Goal: Information Seeking & Learning: Learn about a topic

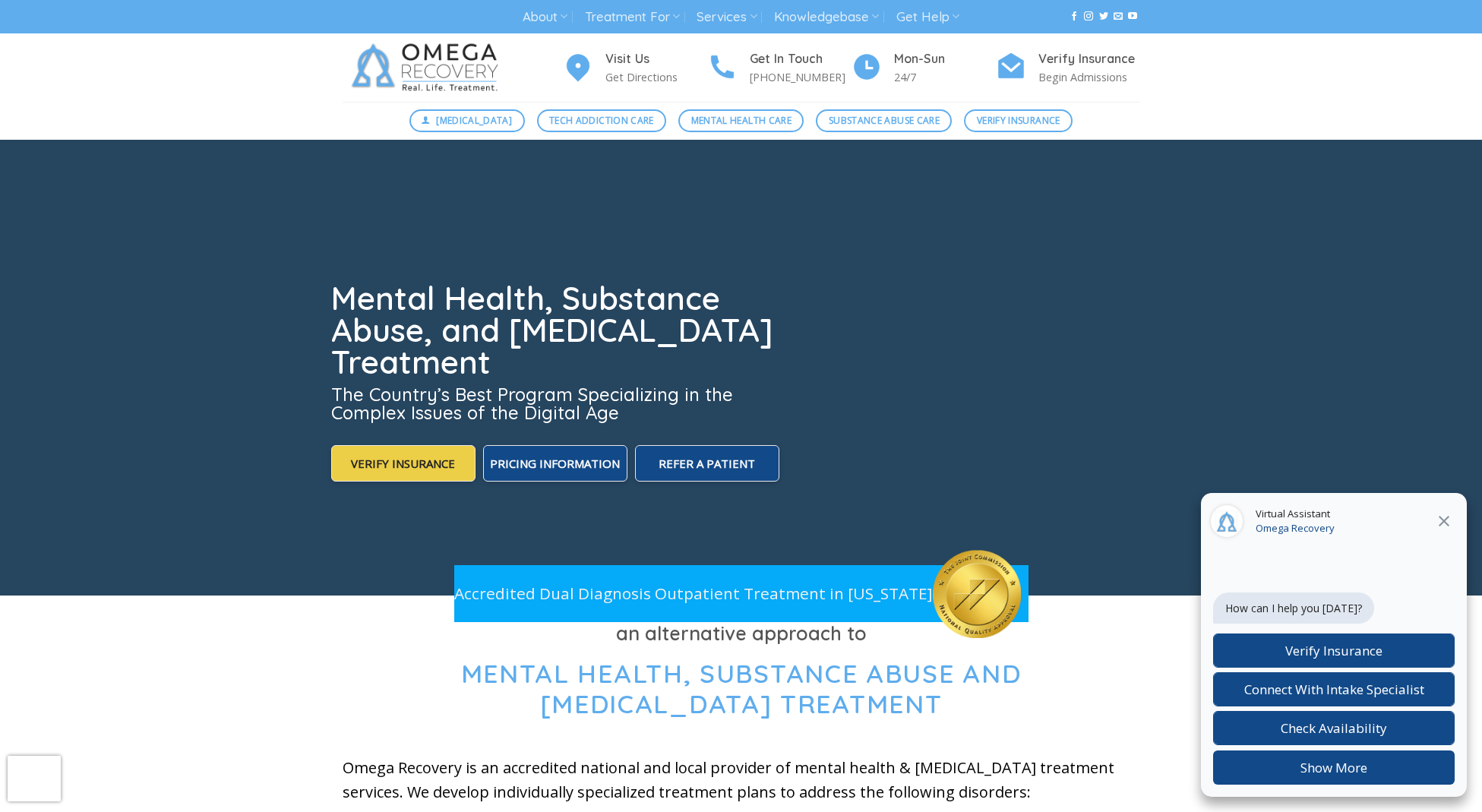
scroll to position [4, 0]
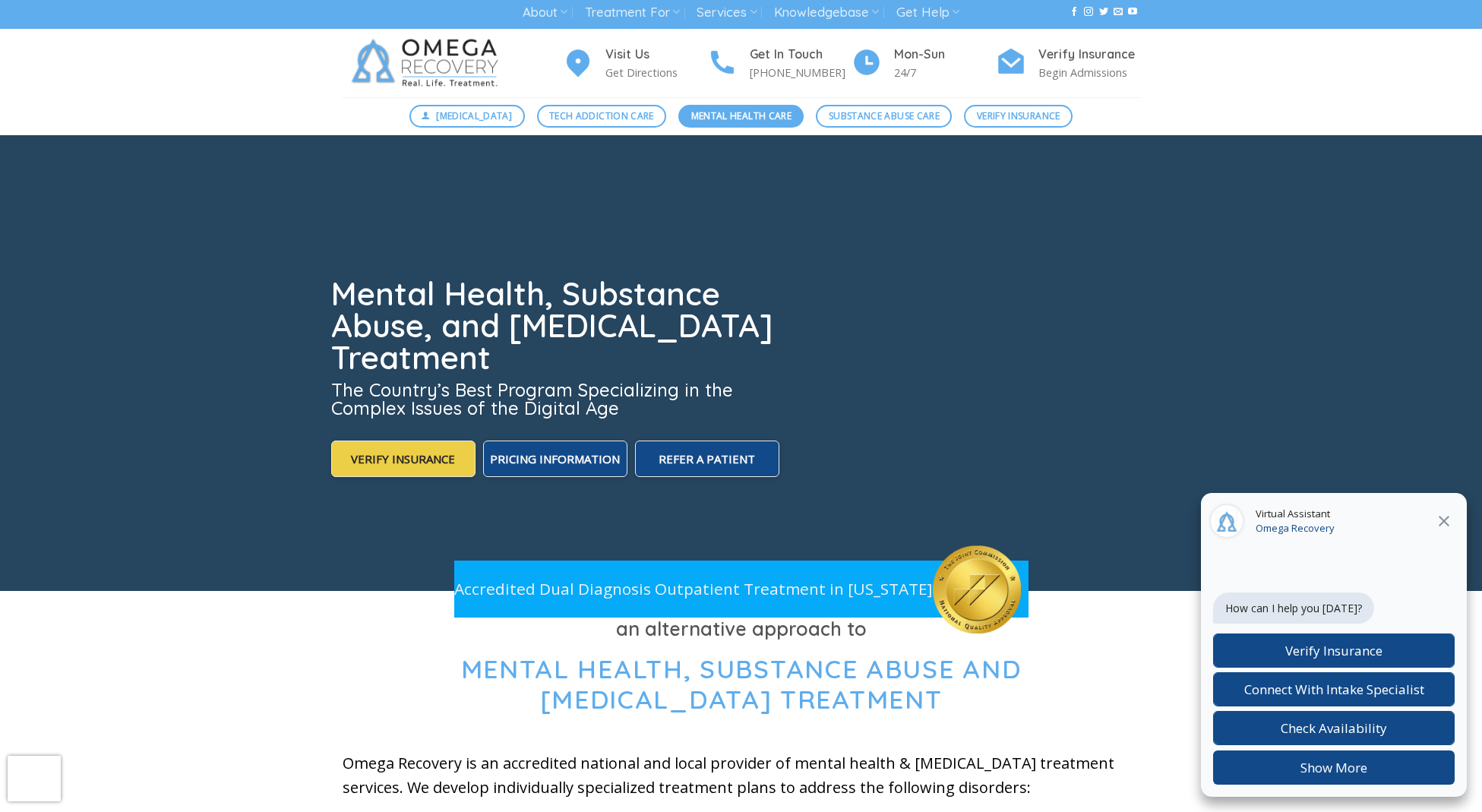
click at [737, 113] on span "Mental Health Care" at bounding box center [741, 115] width 101 height 14
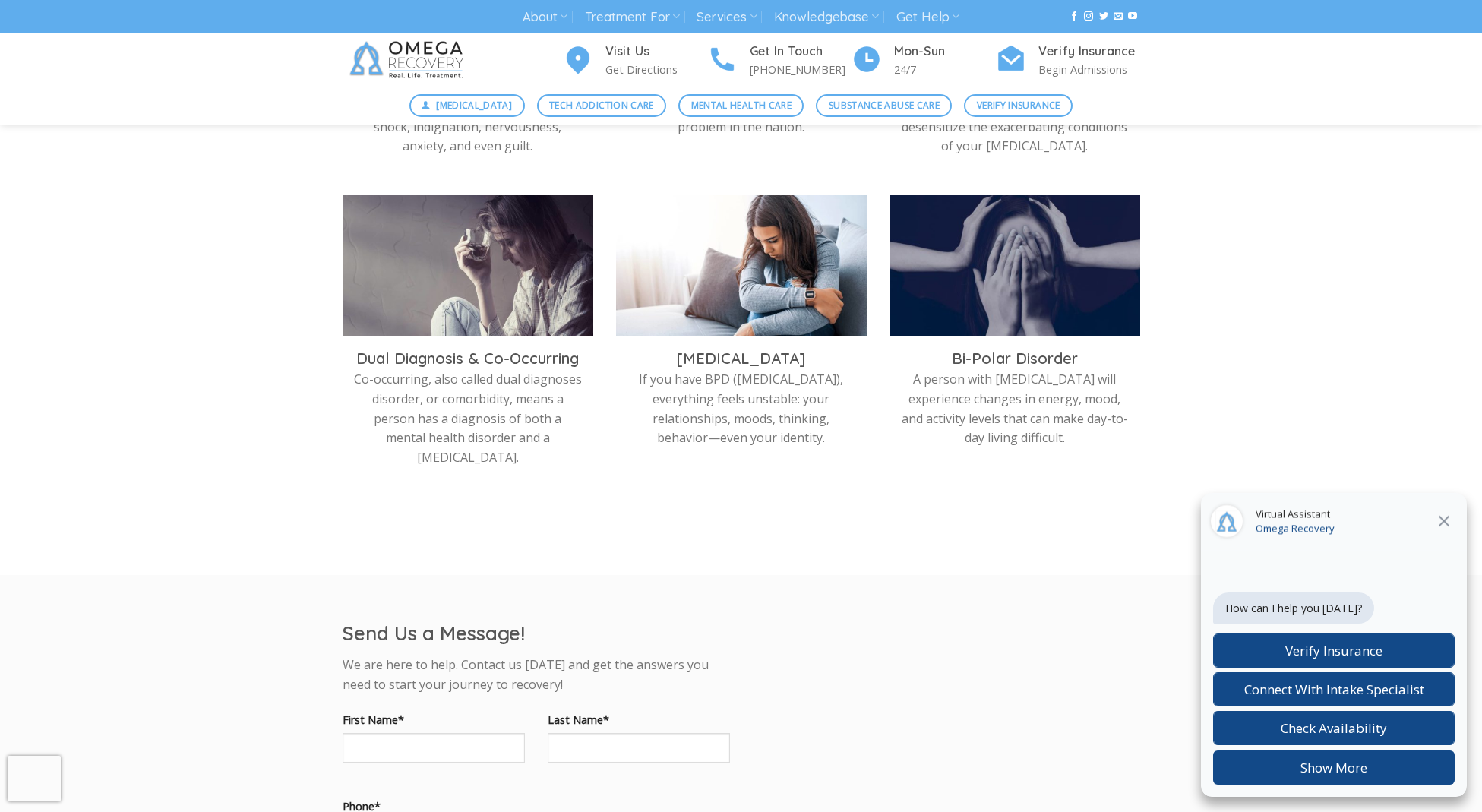
scroll to position [743, 0]
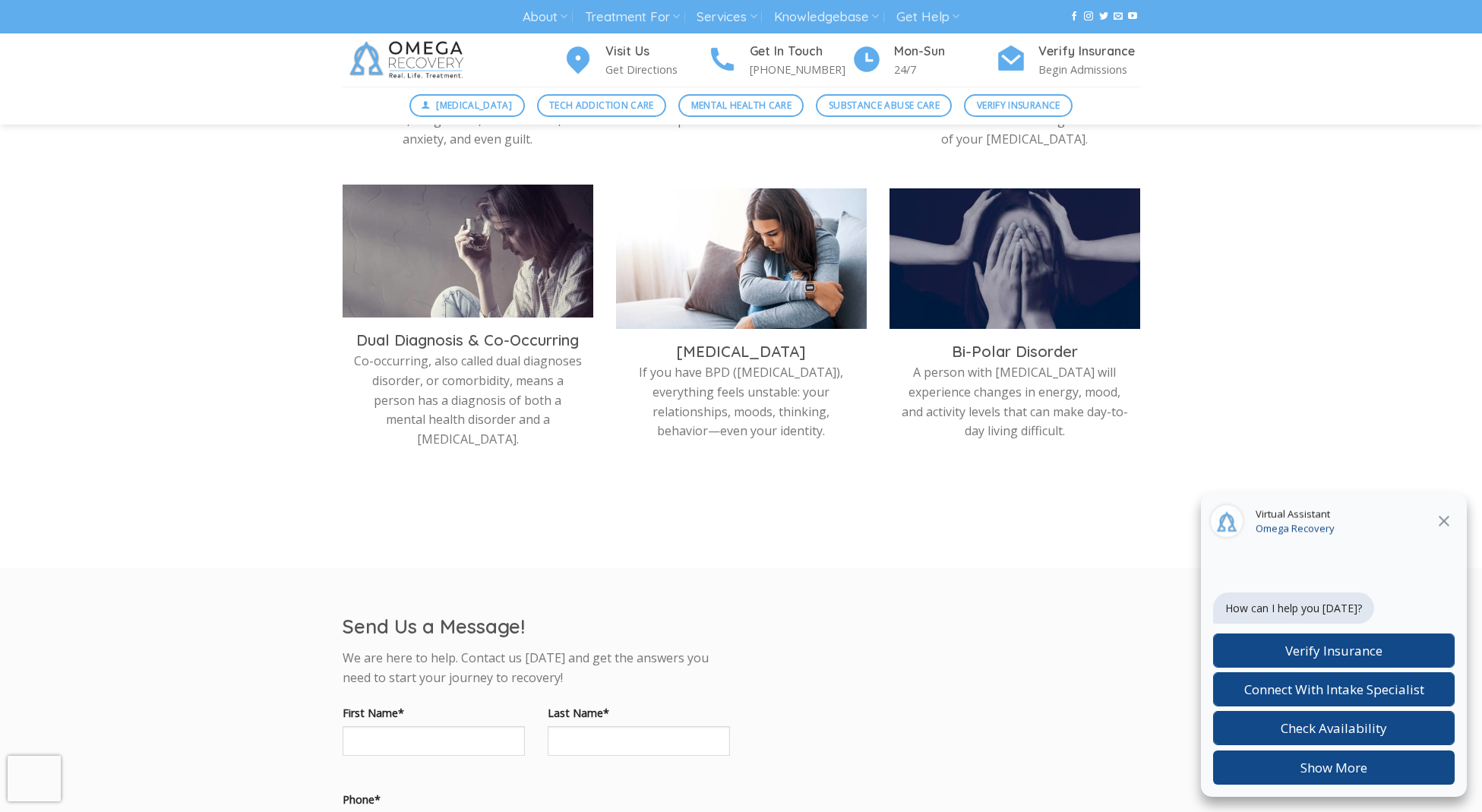
click at [516, 265] on img at bounding box center [468, 255] width 250 height 140
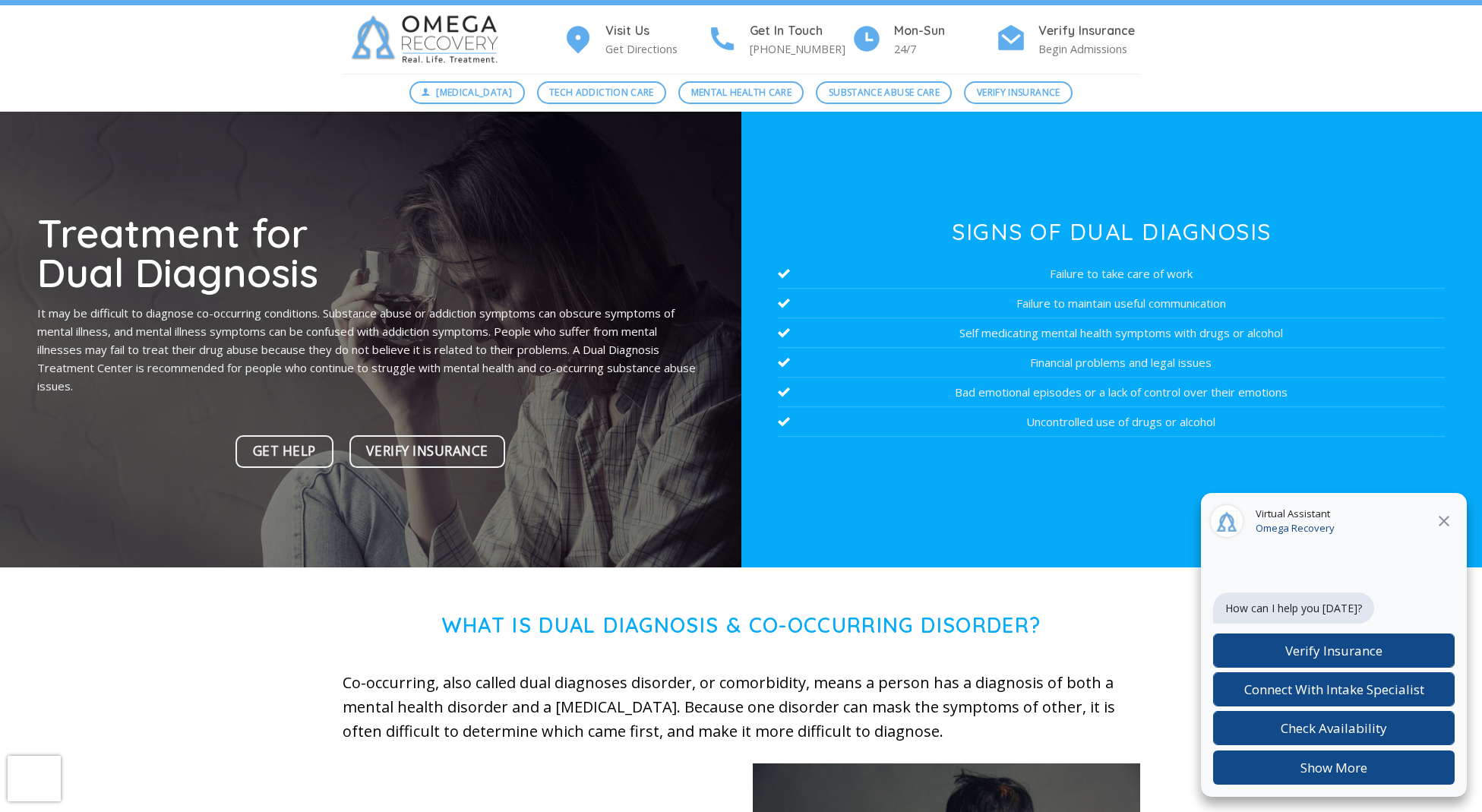
scroll to position [30, 0]
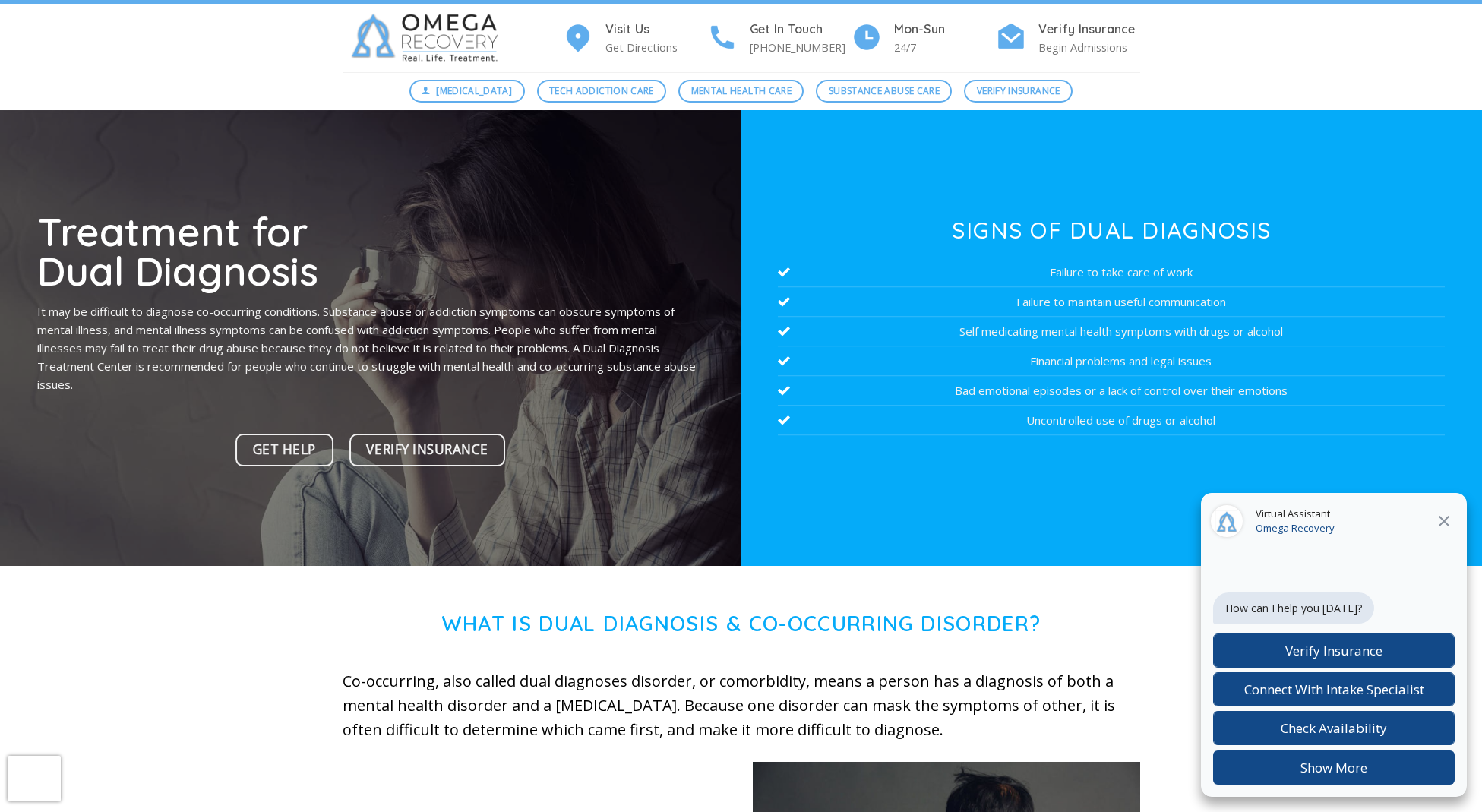
click at [1439, 513] on icon at bounding box center [1444, 521] width 19 height 19
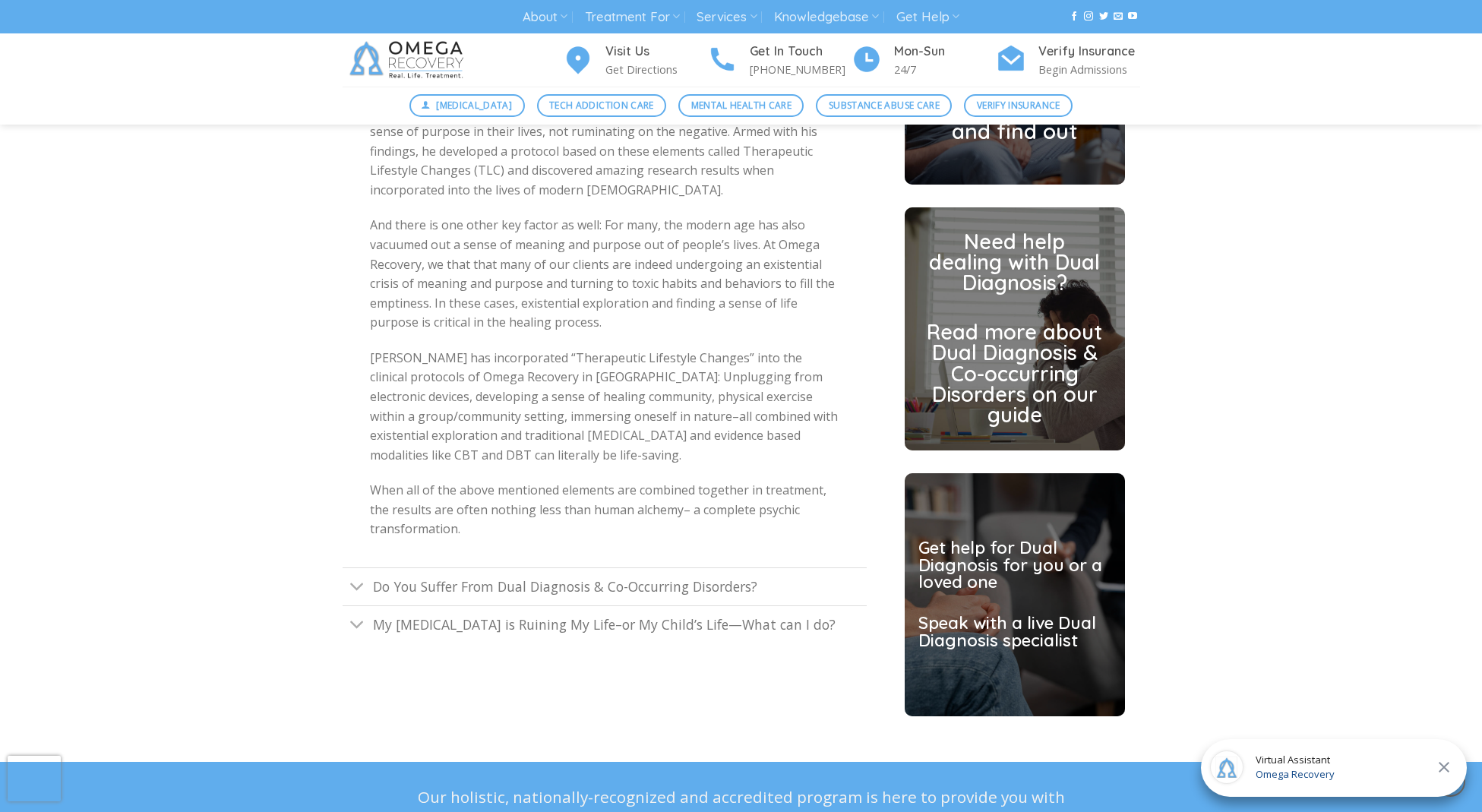
scroll to position [3682, 0]
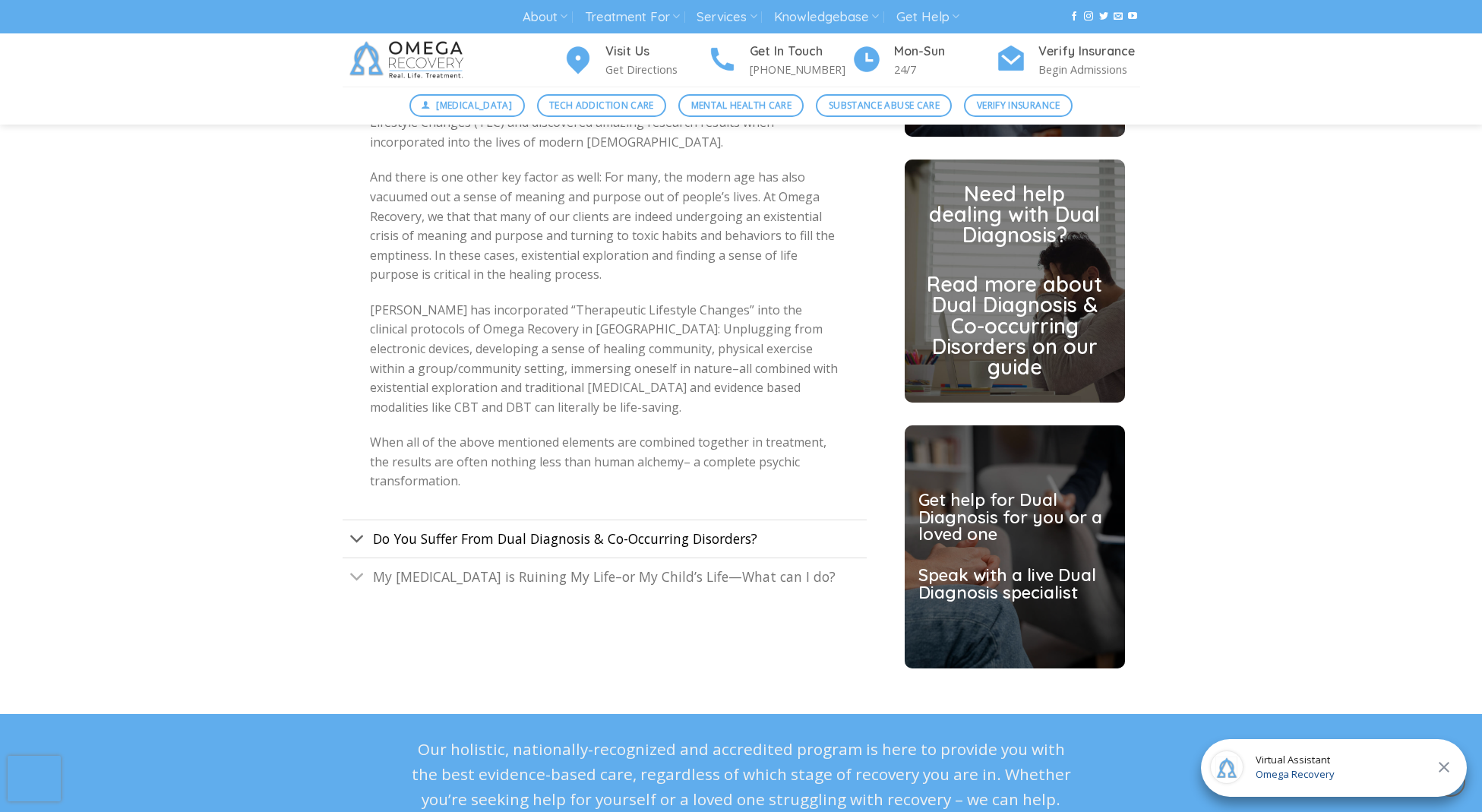
click at [561, 547] on span "Do You Suffer From Dual Diagnosis & Co-Occurring Disorders?" at bounding box center [565, 539] width 384 height 19
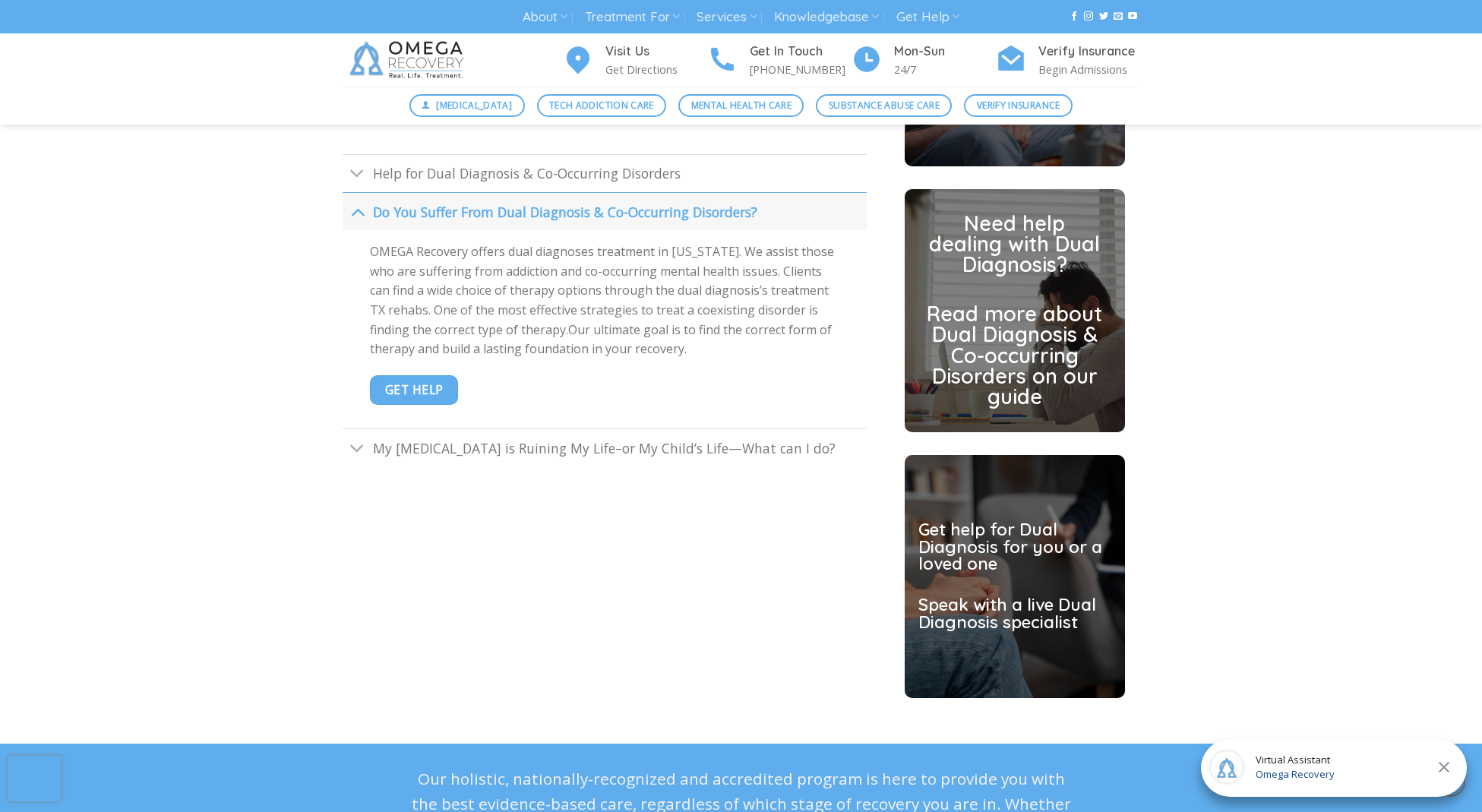
scroll to position [3648, 0]
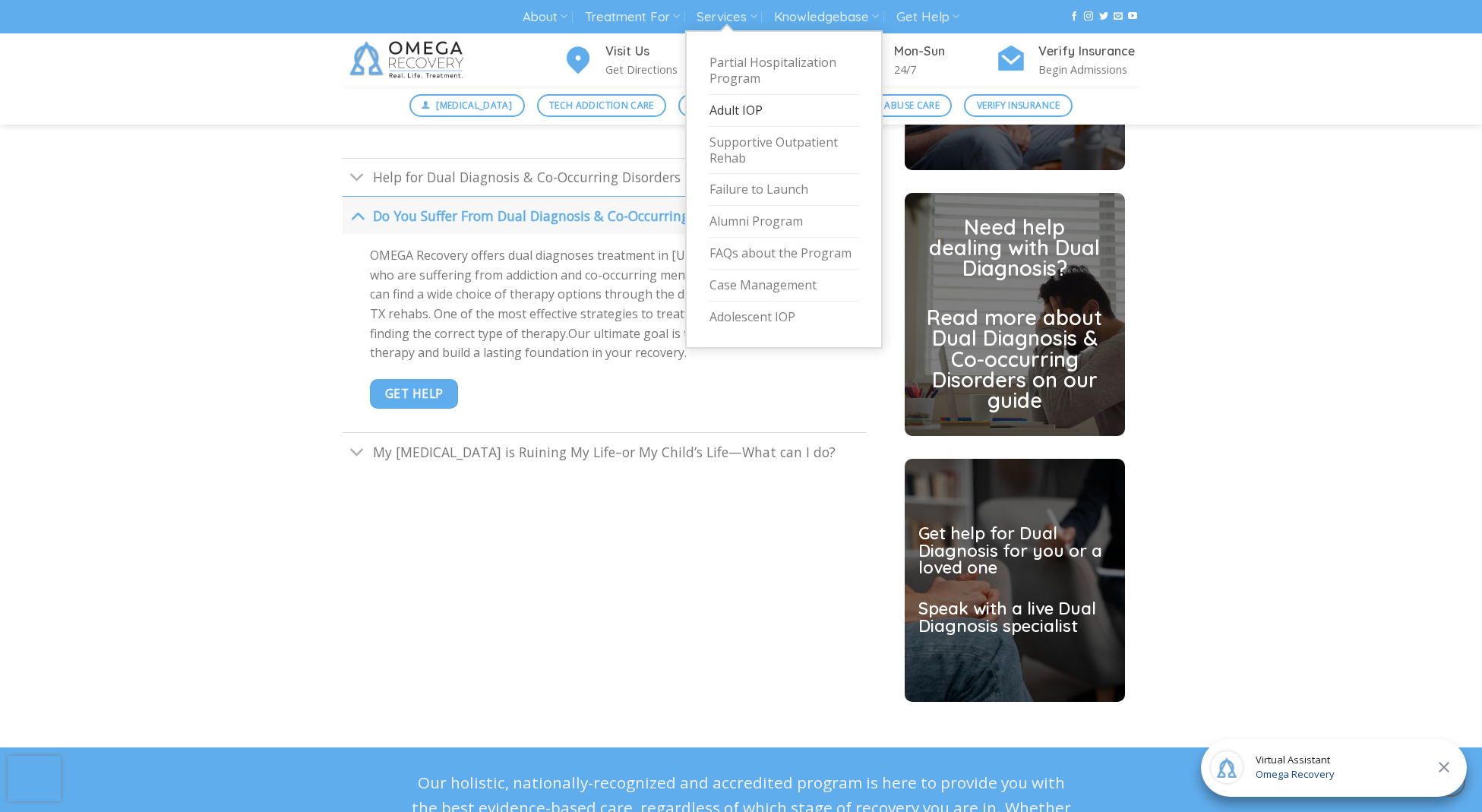
click at [732, 110] on link "Adult IOP" at bounding box center [784, 111] width 149 height 32
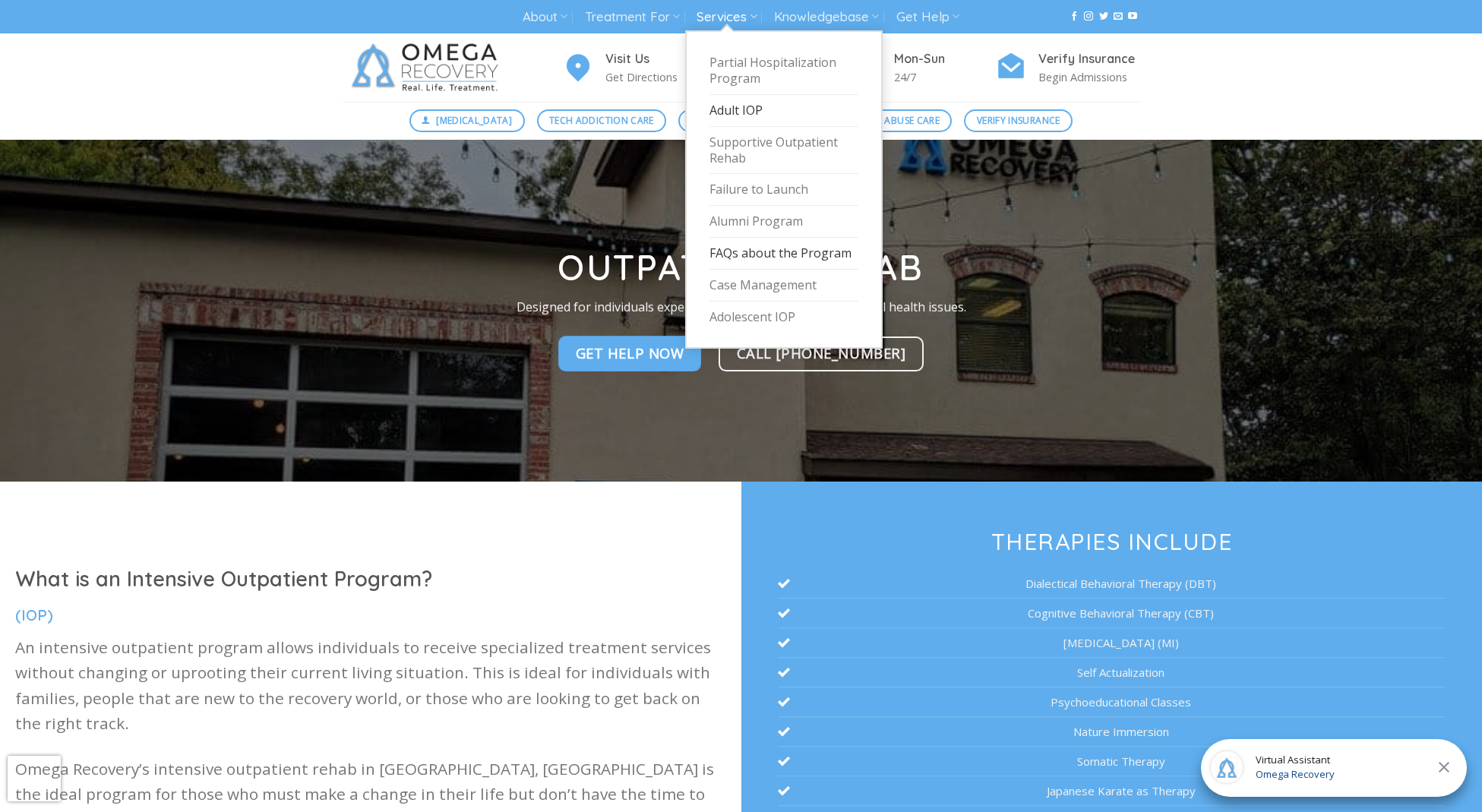
click at [757, 249] on link "FAQs about the Program" at bounding box center [784, 254] width 149 height 32
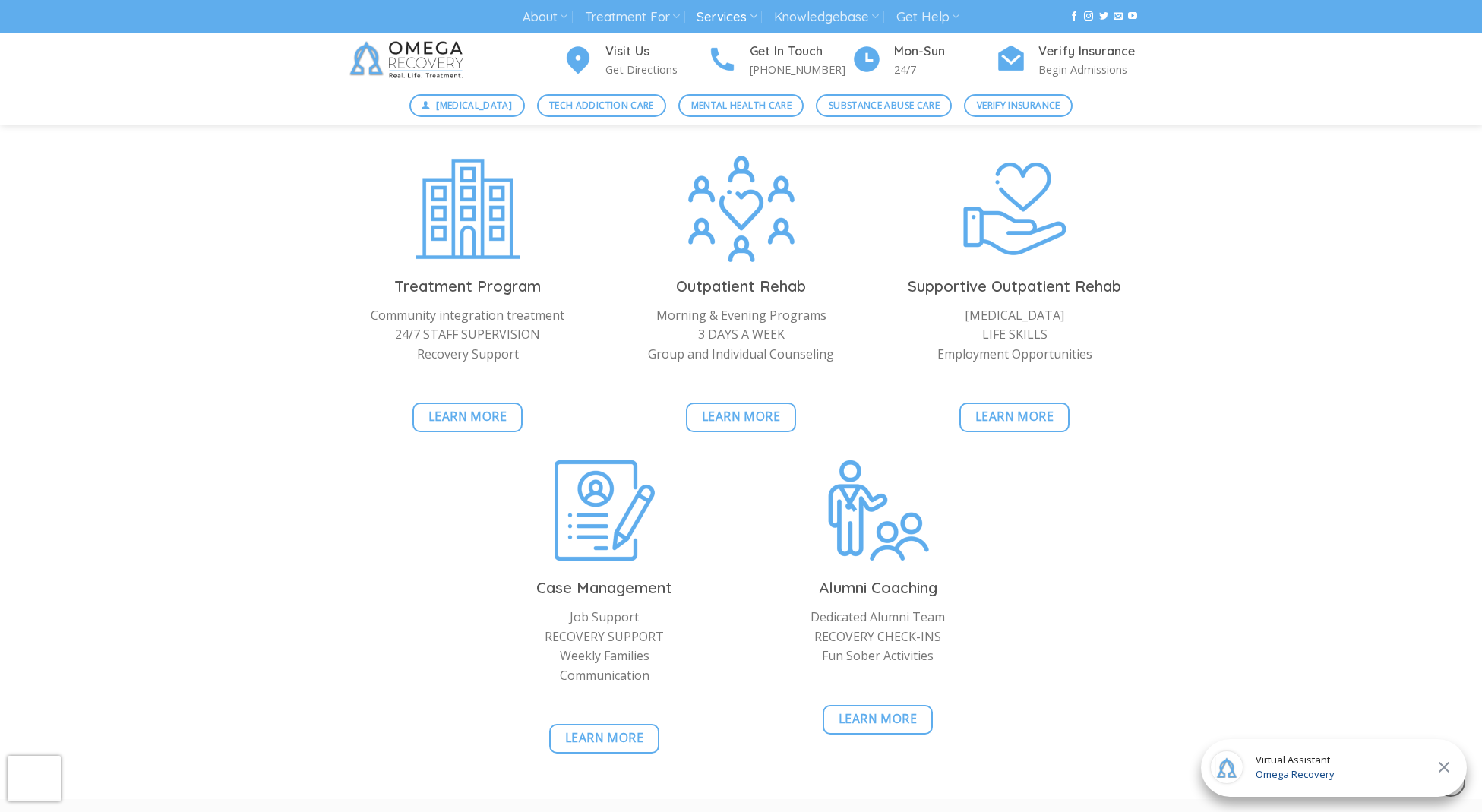
scroll to position [1104, 0]
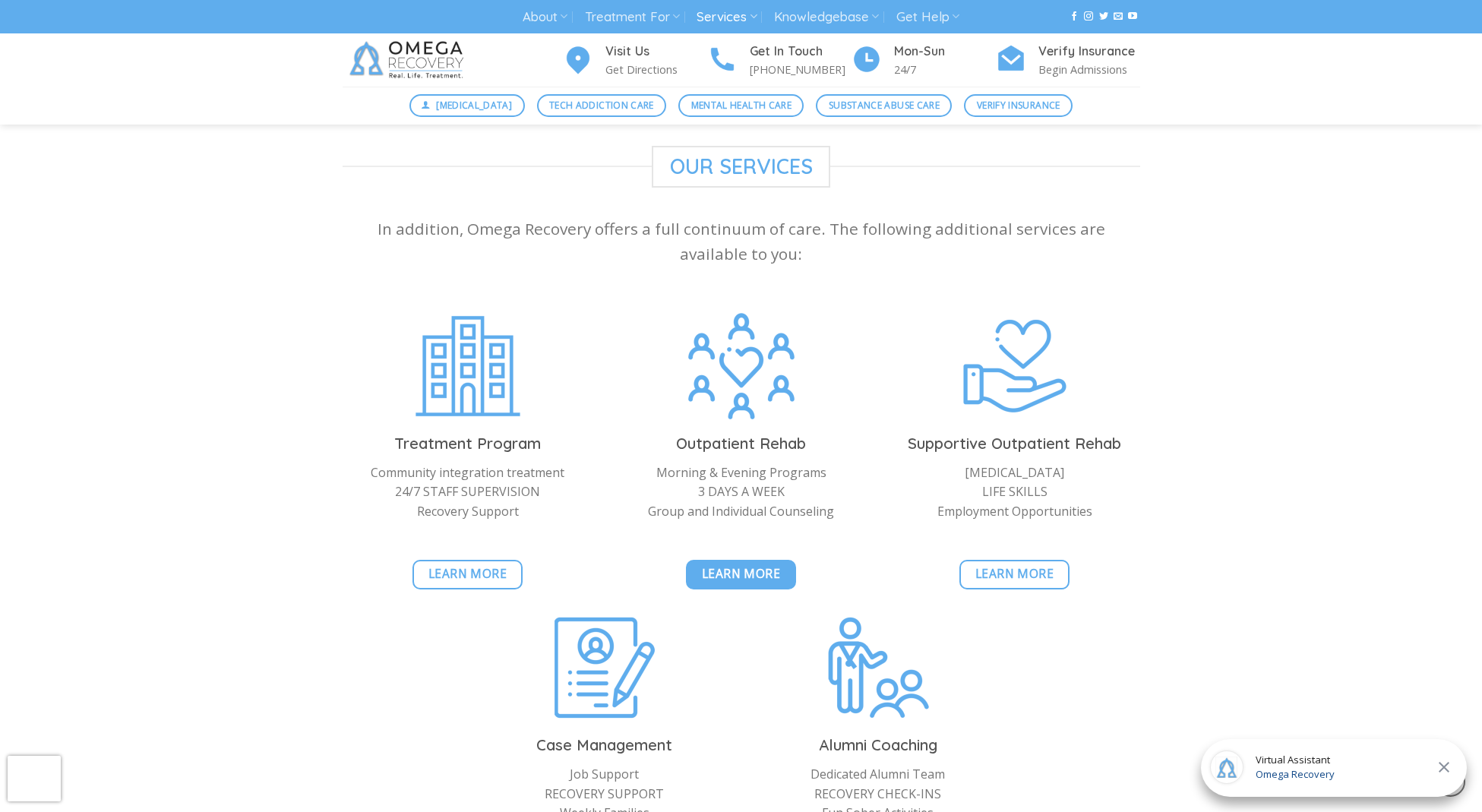
click at [713, 567] on span "Learn More" at bounding box center [741, 573] width 79 height 19
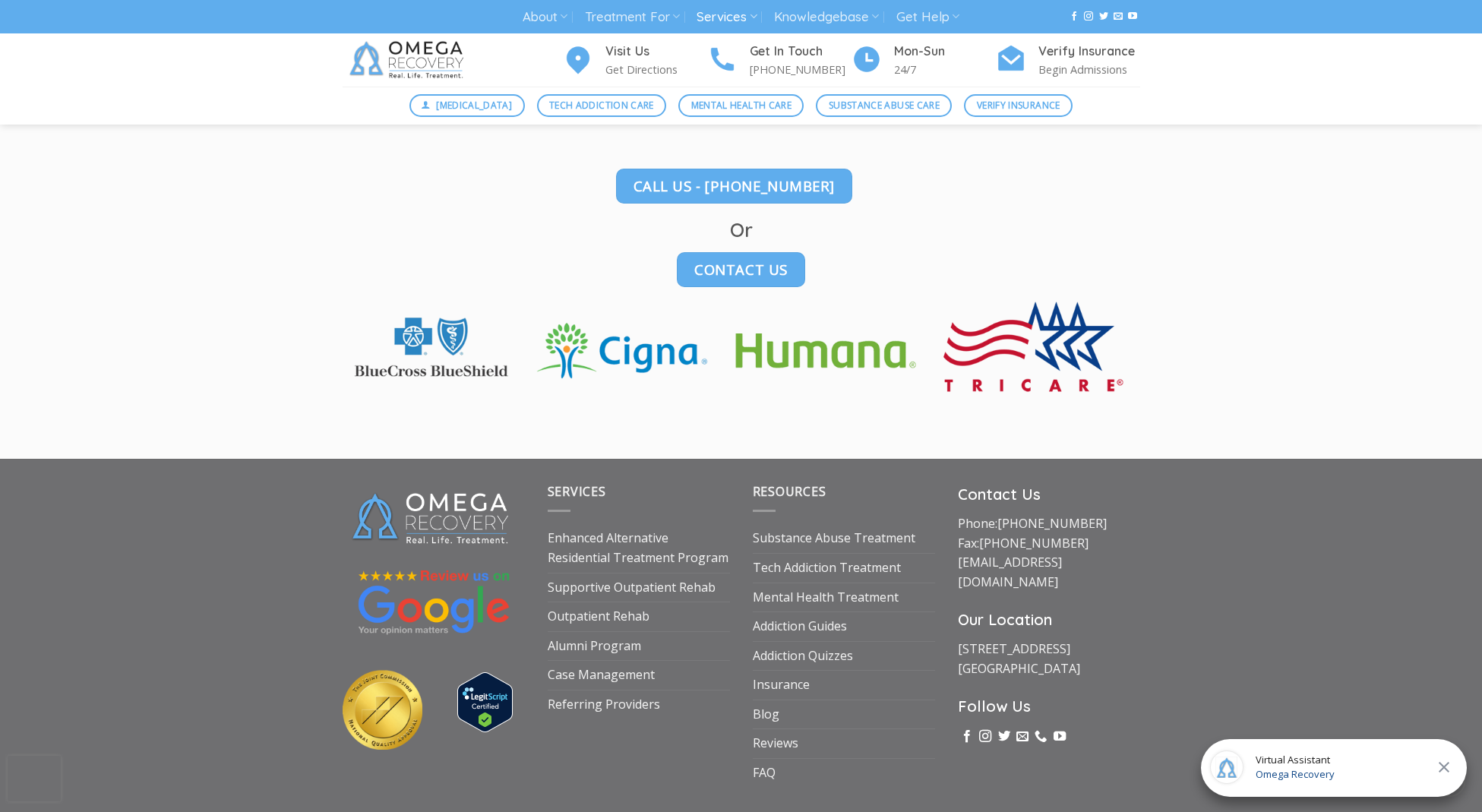
scroll to position [2321, 0]
click at [790, 588] on link "Mental Health Treatment" at bounding box center [826, 597] width 145 height 29
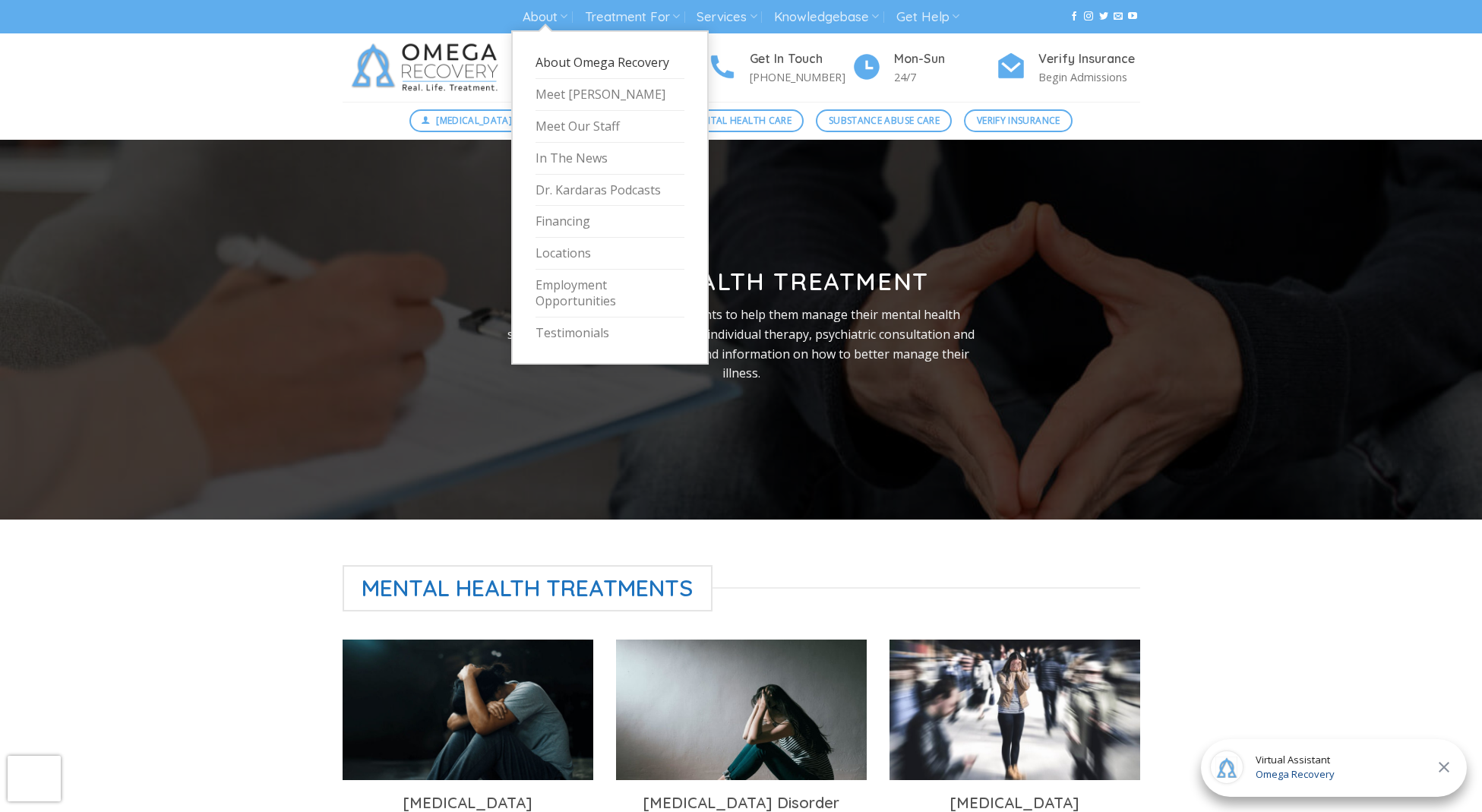
click at [557, 63] on link "About Omega Recovery" at bounding box center [610, 63] width 149 height 32
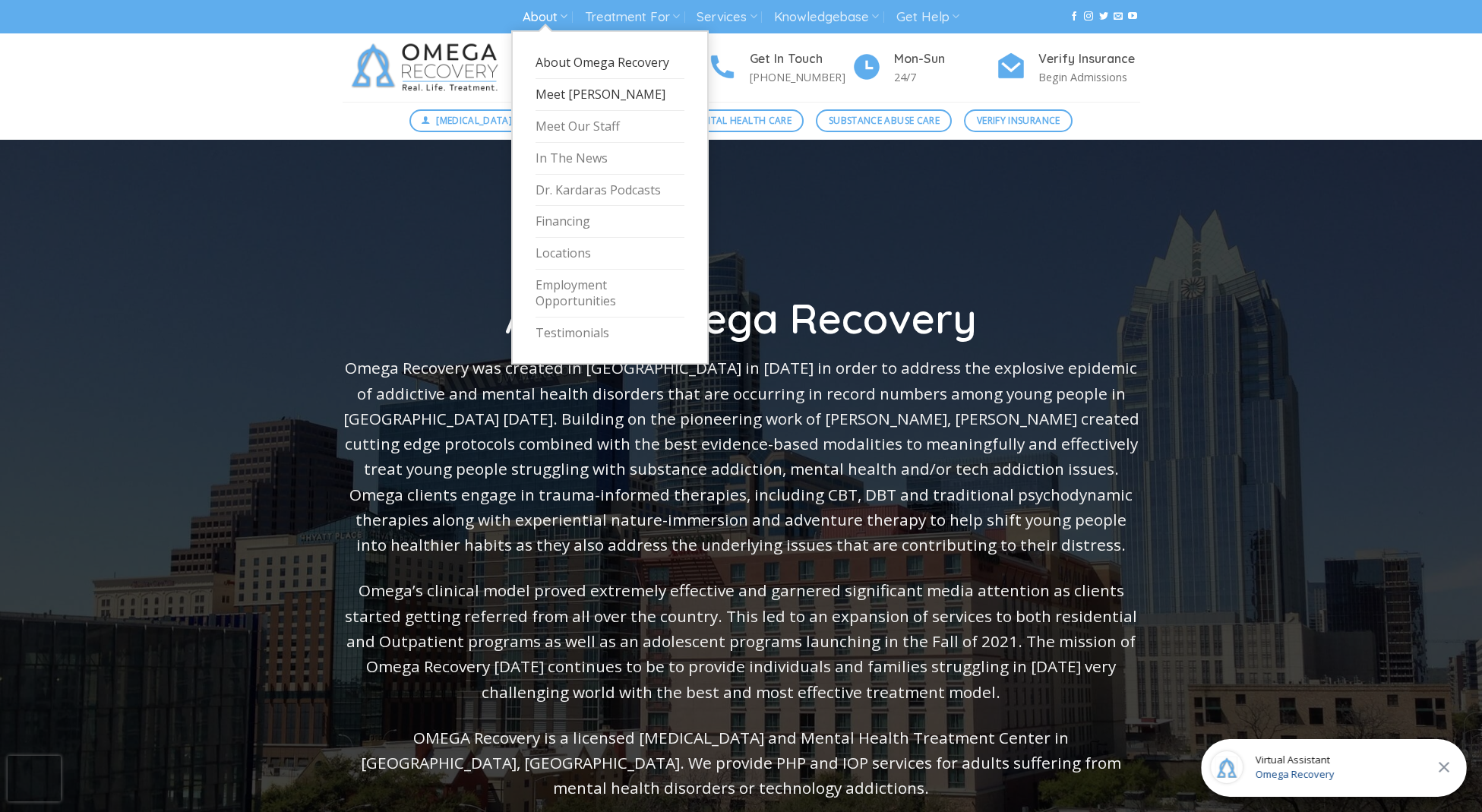
click at [554, 94] on link "Meet [PERSON_NAME]" at bounding box center [610, 95] width 149 height 32
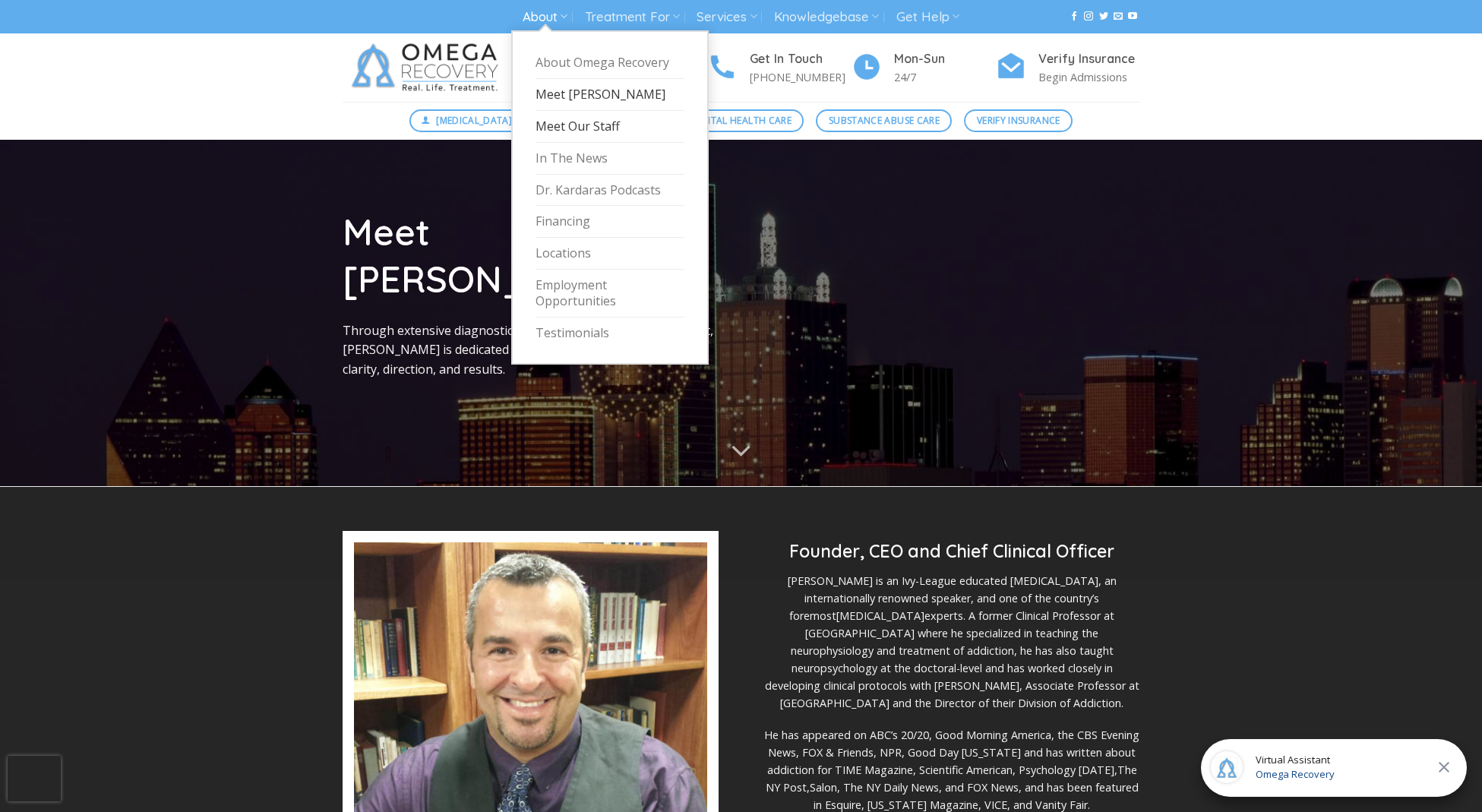
click at [584, 121] on link "Meet Our Staff" at bounding box center [610, 127] width 149 height 32
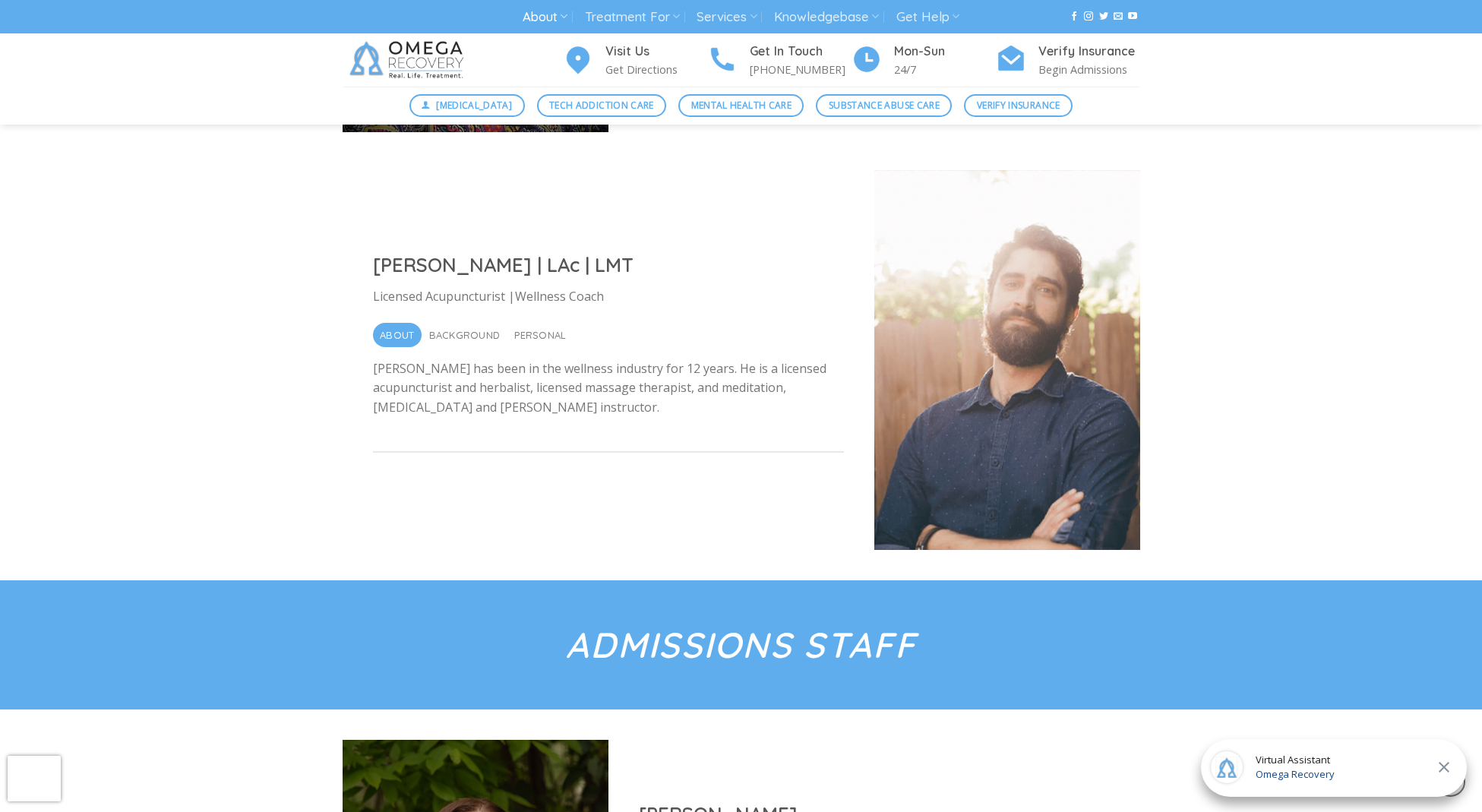
scroll to position [5045, 0]
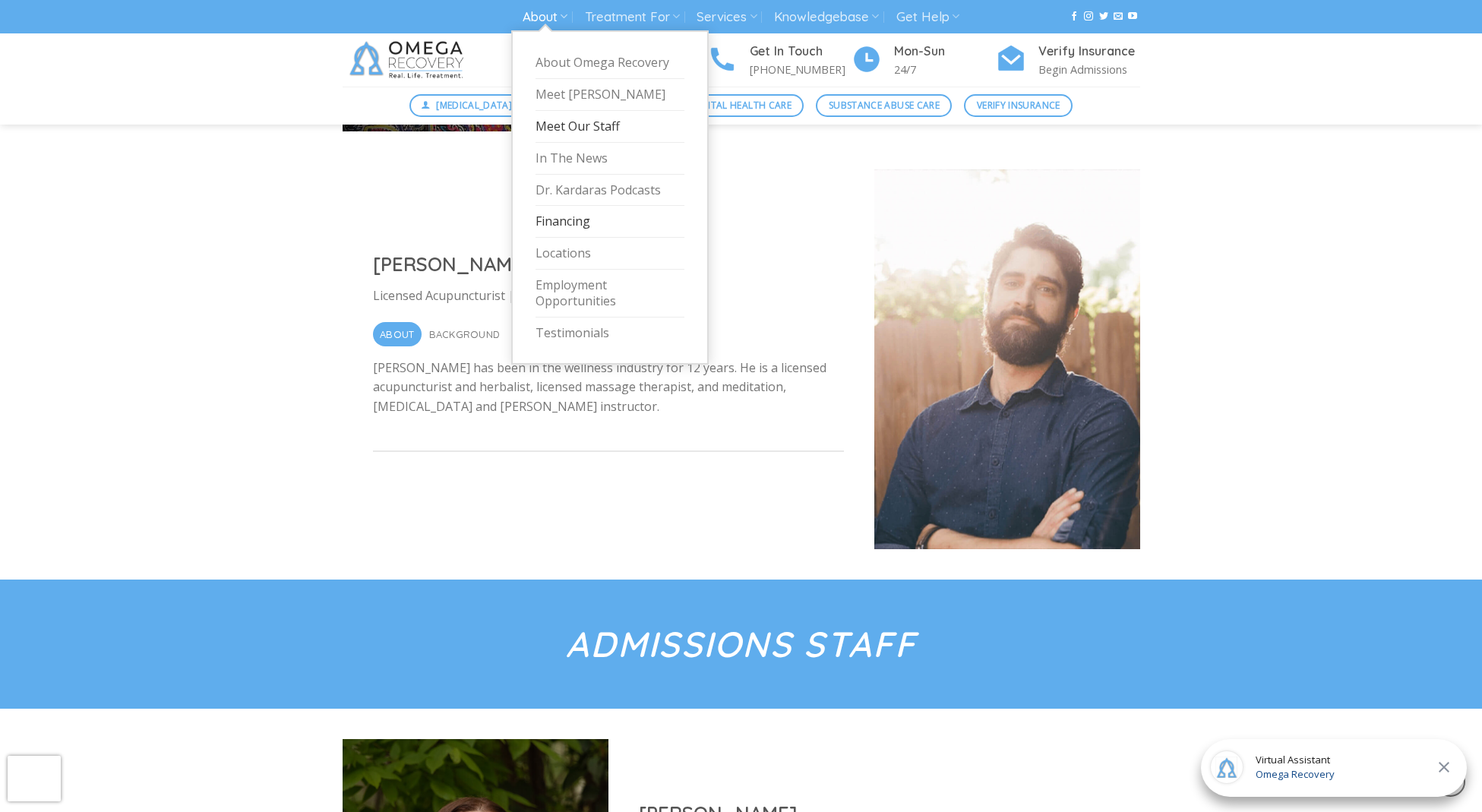
click at [554, 212] on link "Financing" at bounding box center [610, 222] width 149 height 32
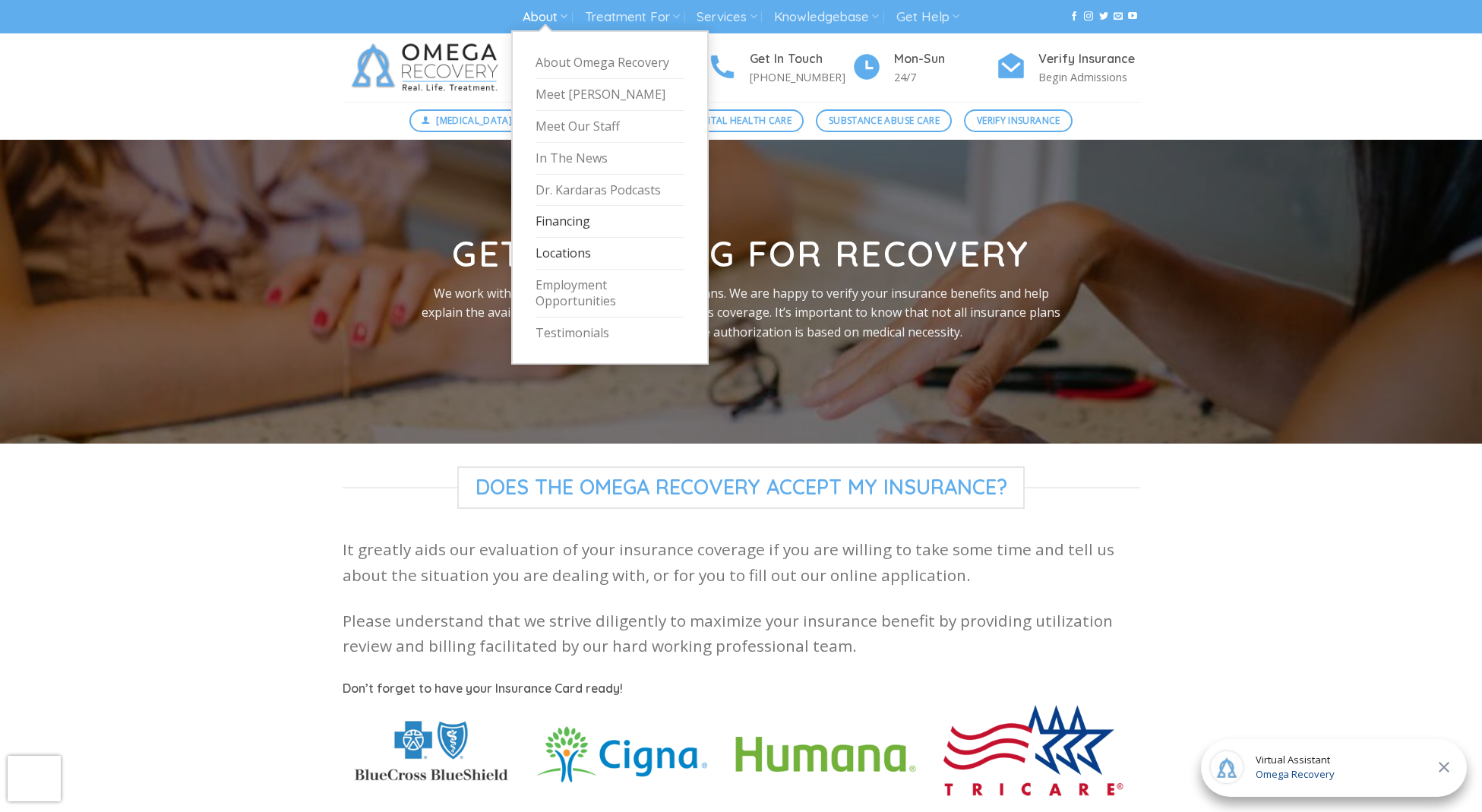
click at [560, 242] on link "Locations" at bounding box center [610, 254] width 149 height 32
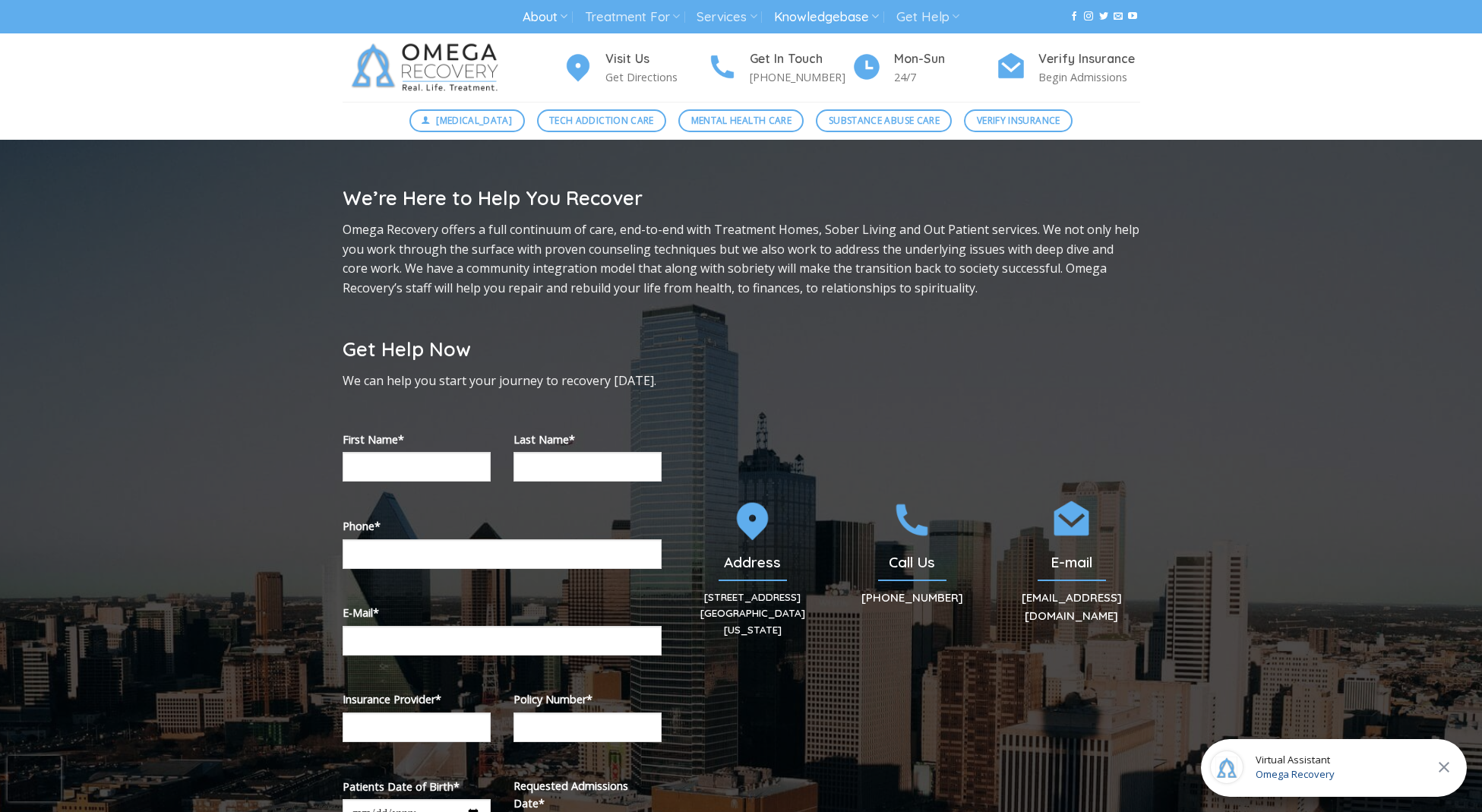
click at [818, 21] on link "Knowledgebase" at bounding box center [826, 17] width 105 height 28
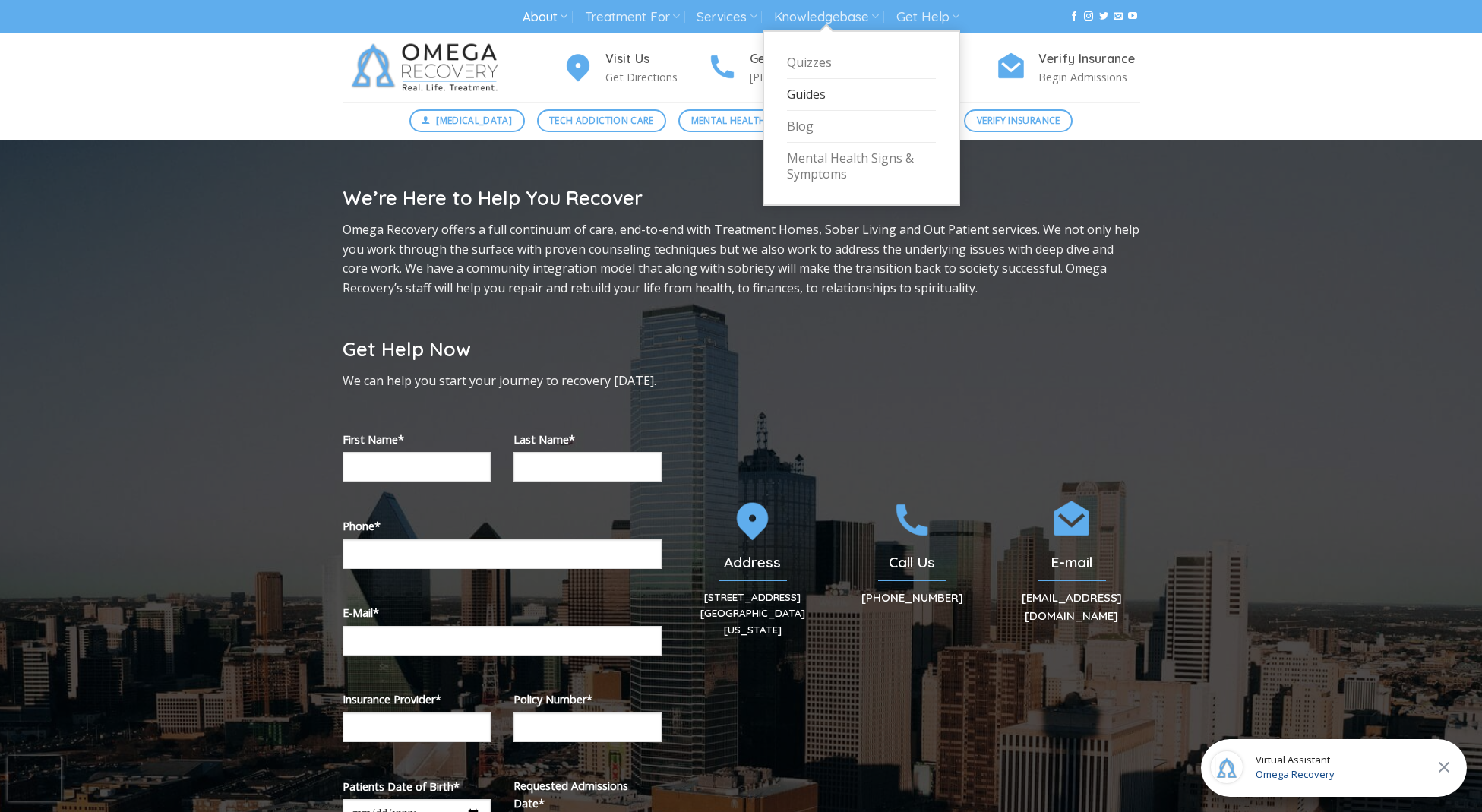
click at [806, 90] on link "Guides" at bounding box center [861, 95] width 149 height 32
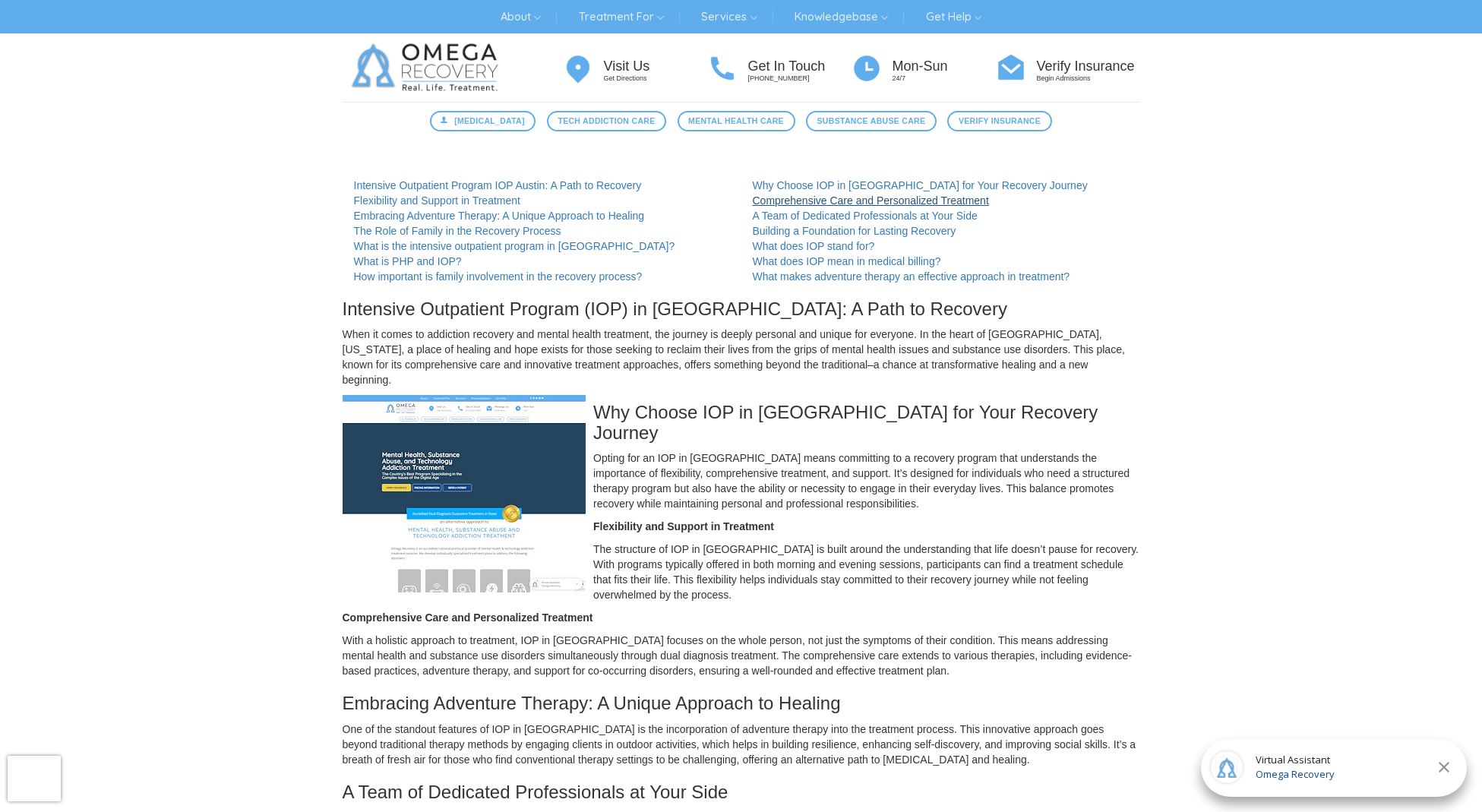
click at [777, 195] on link "Comprehensive Care and Personalized Treatment" at bounding box center [870, 200] width 236 height 12
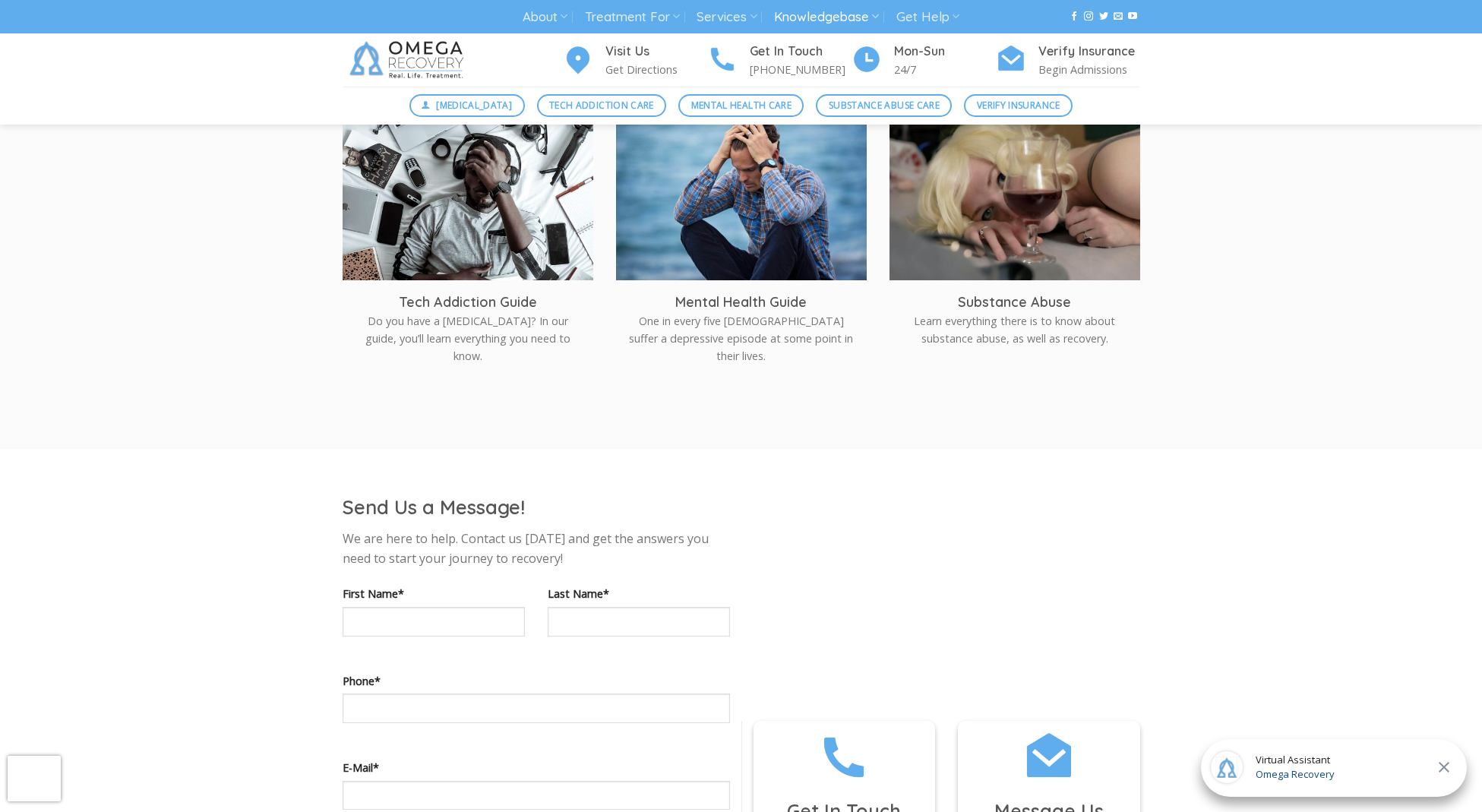
scroll to position [398, 0]
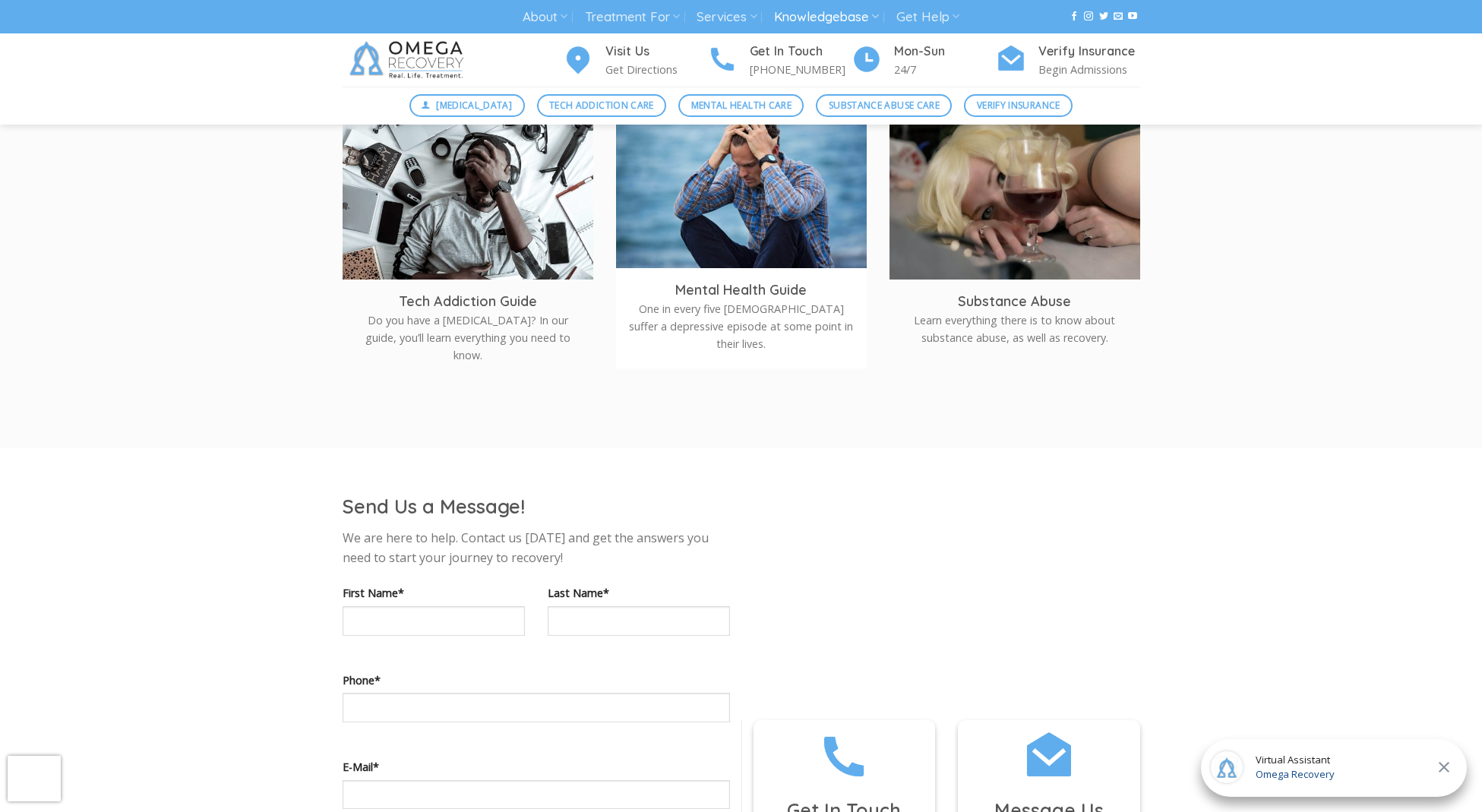
click at [777, 233] on img at bounding box center [741, 192] width 250 height 167
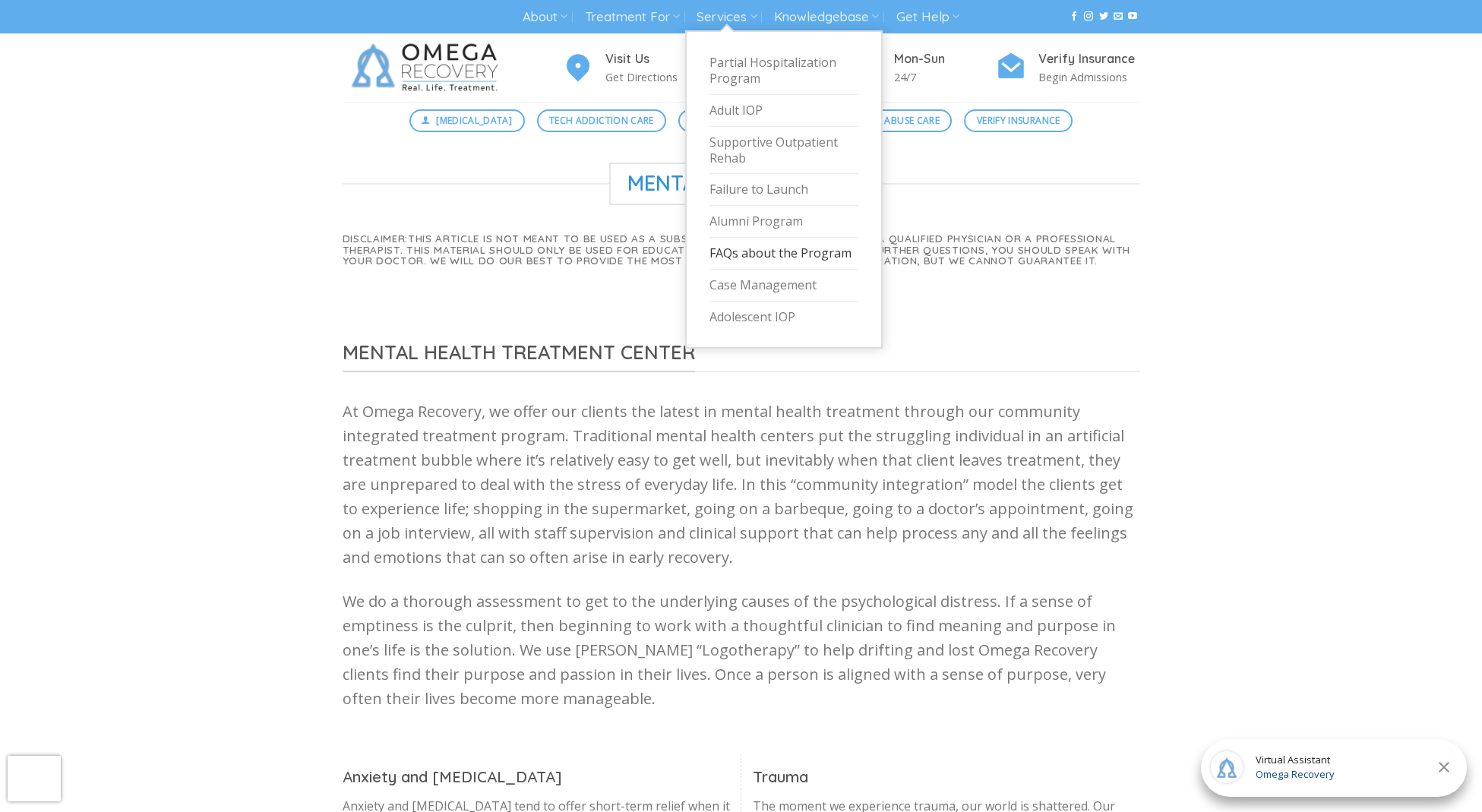
click at [753, 243] on link "FAQs about the Program" at bounding box center [784, 254] width 149 height 32
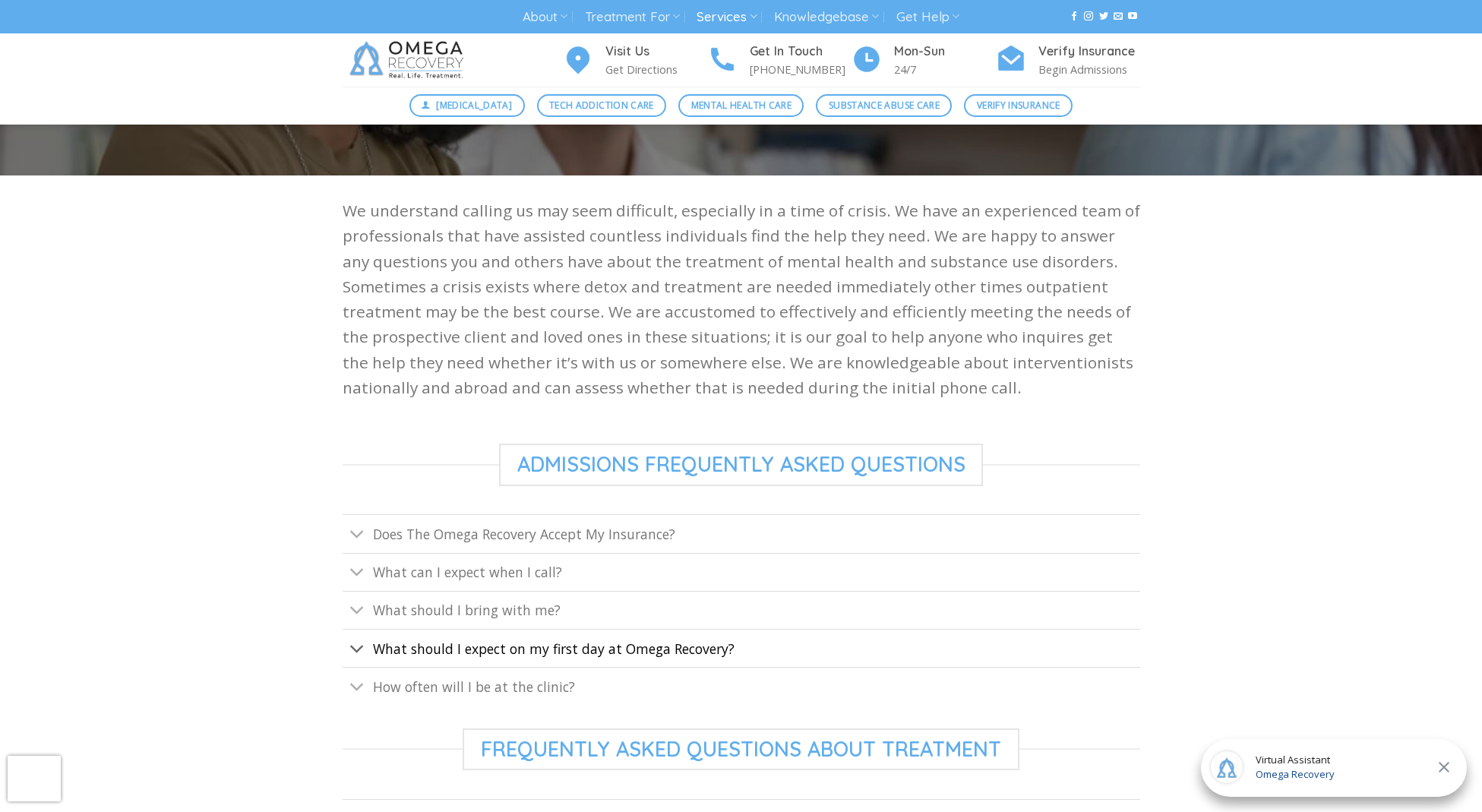
scroll to position [115, 0]
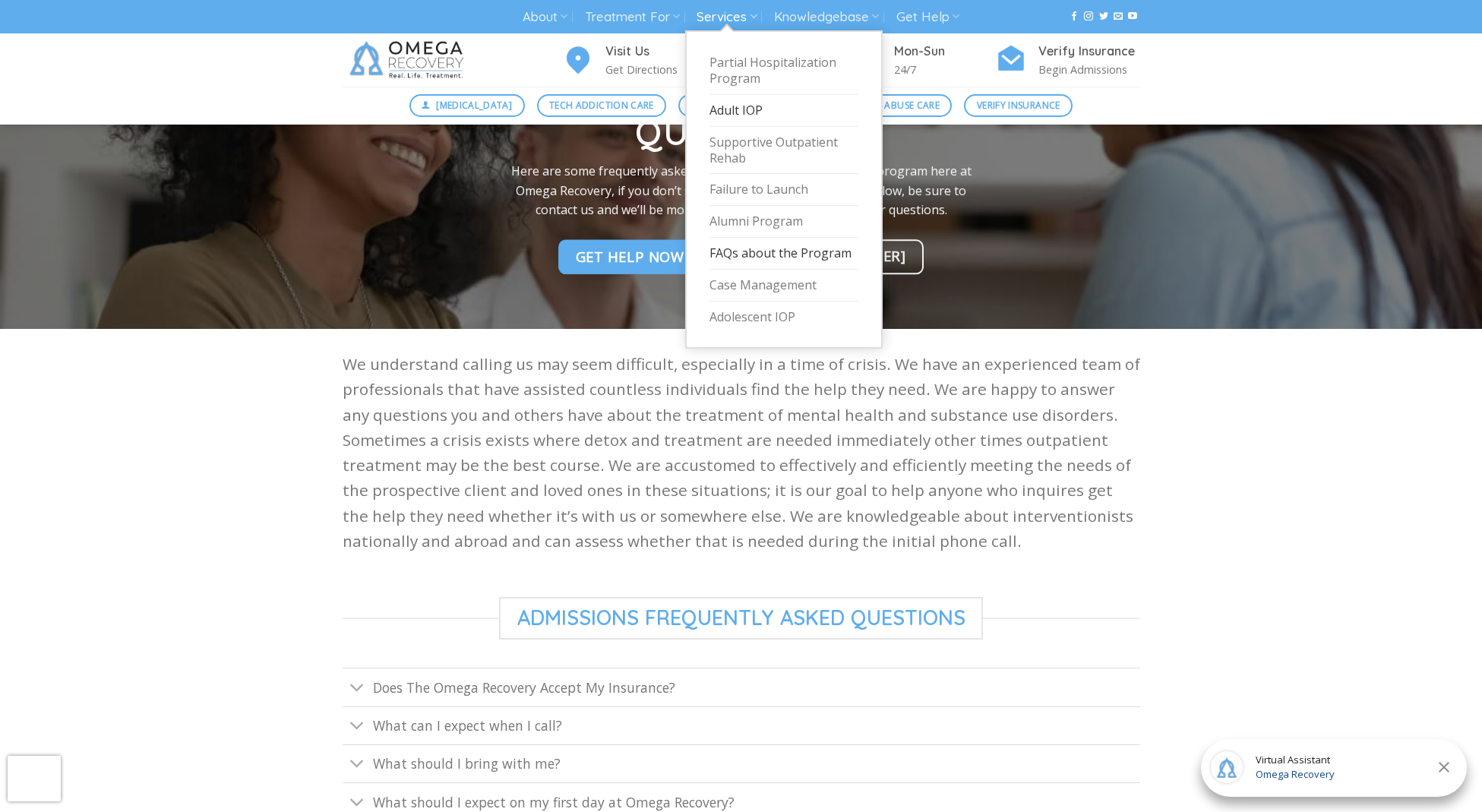
click at [726, 108] on link "Adult IOP" at bounding box center [784, 111] width 149 height 32
